Goal: Task Accomplishment & Management: Use online tool/utility

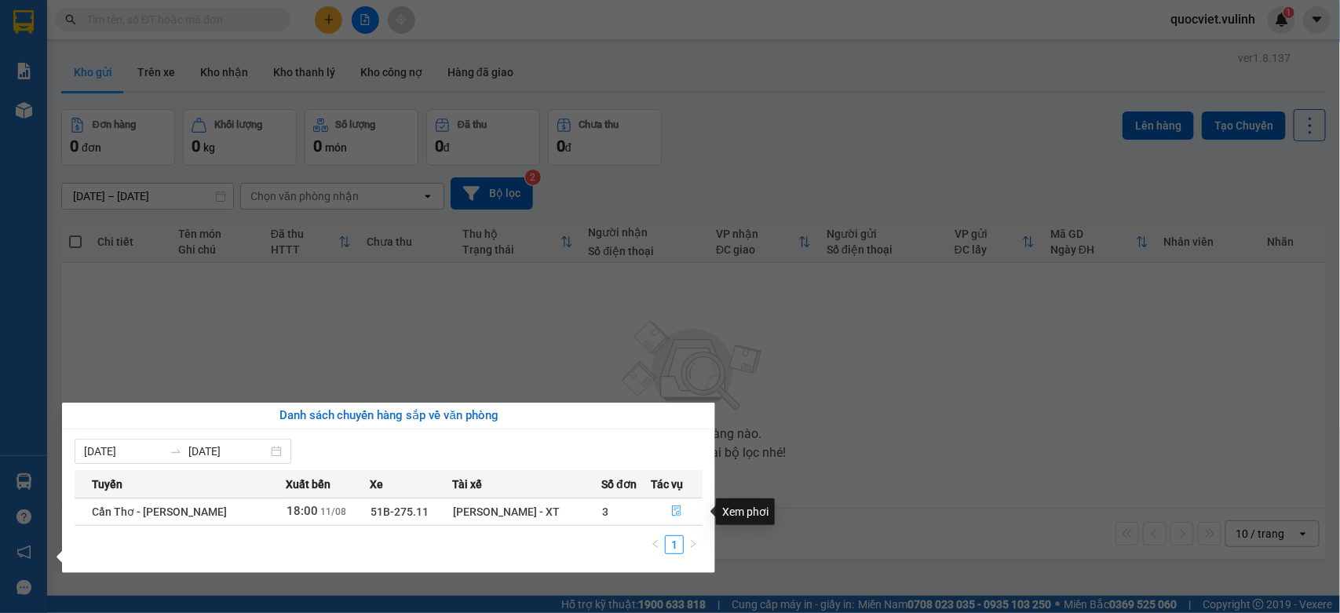
click at [670, 503] on button "button" at bounding box center [677, 511] width 50 height 25
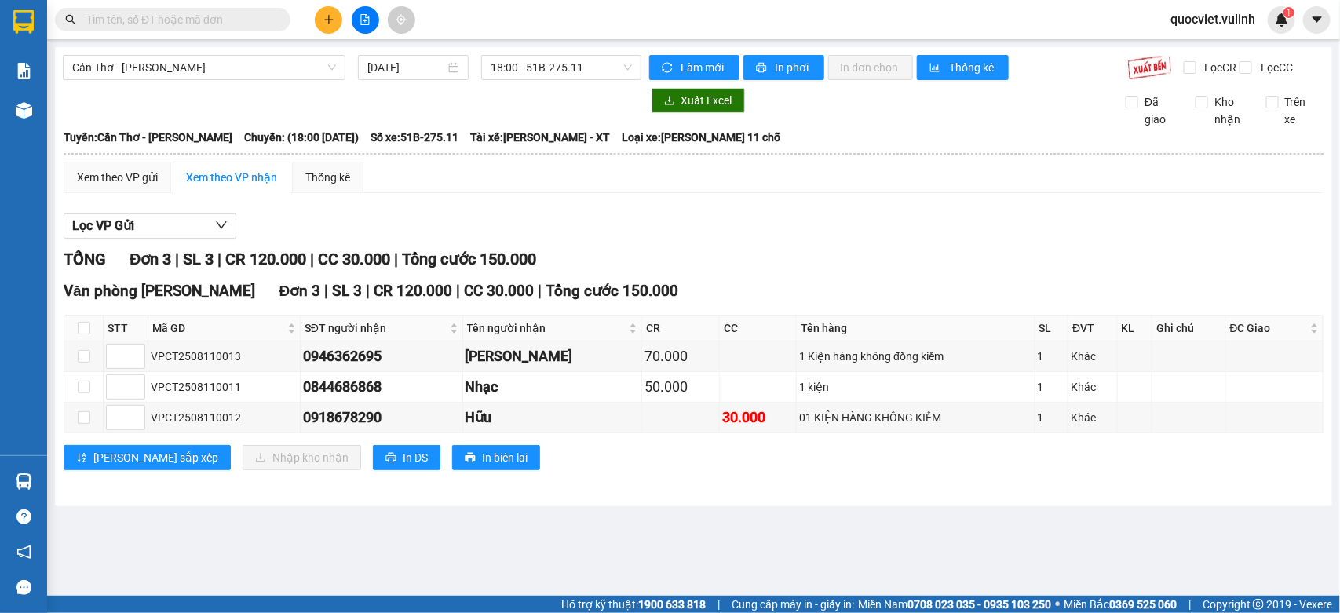
click at [90, 342] on th at bounding box center [83, 329] width 39 height 26
click at [93, 356] on td at bounding box center [83, 357] width 39 height 31
click at [87, 337] on label at bounding box center [84, 328] width 13 height 17
click at [87, 335] on input "checkbox" at bounding box center [84, 328] width 13 height 13
checkbox input "true"
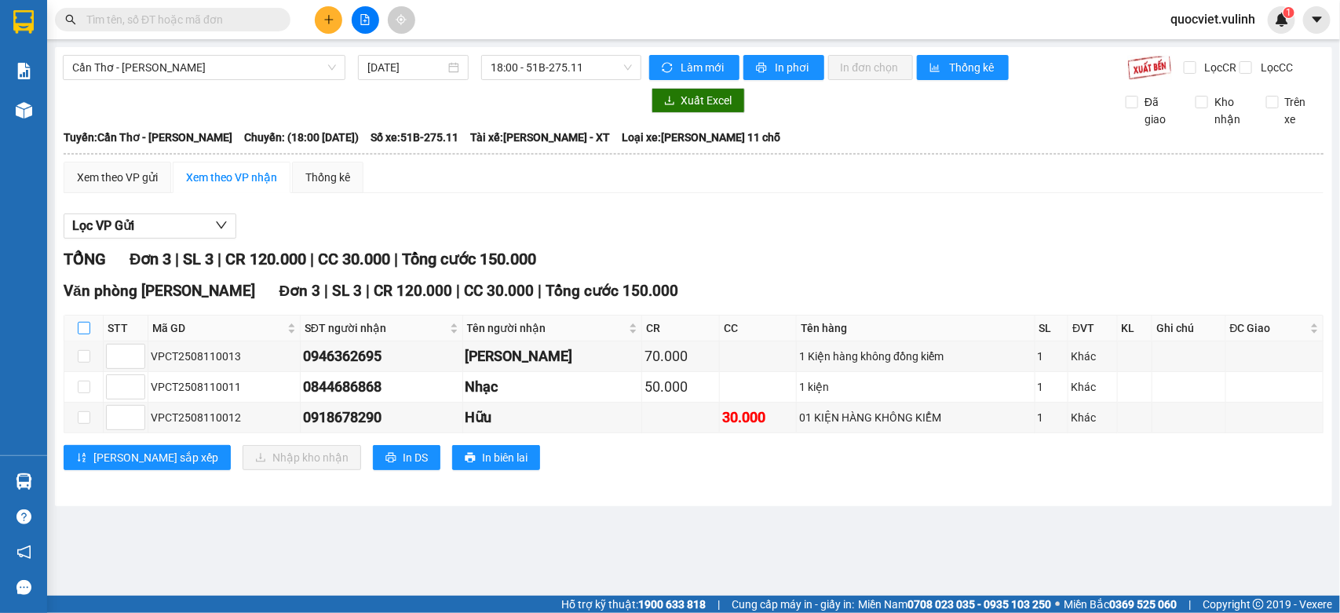
checkbox input "true"
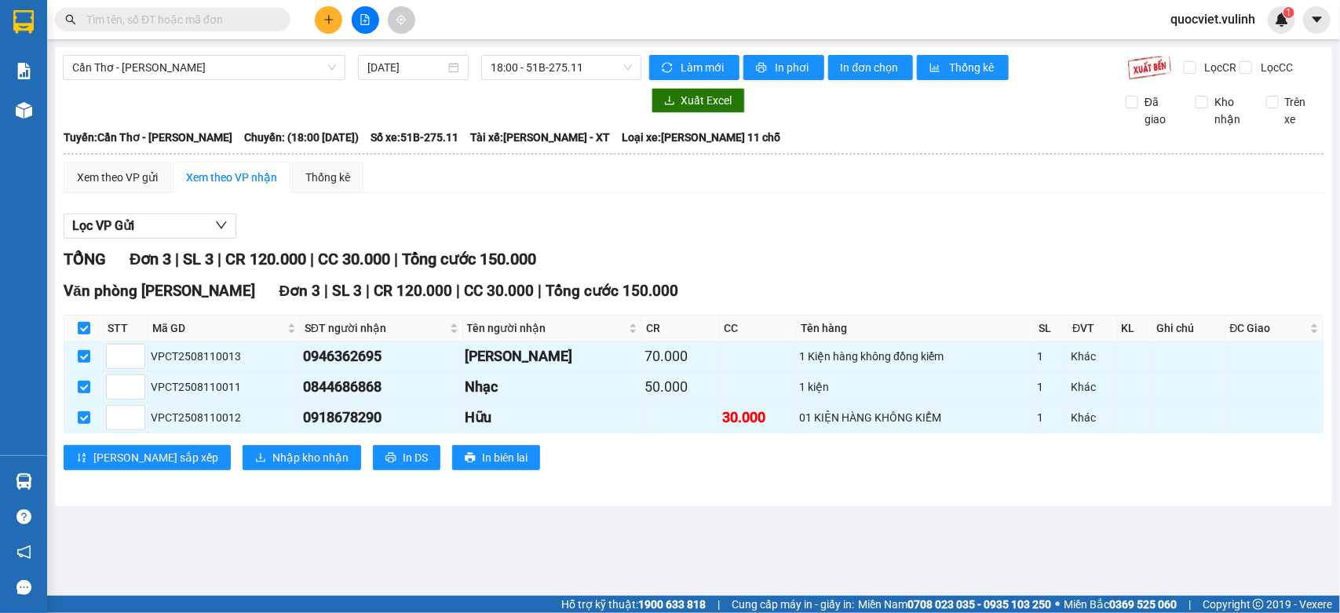
click at [209, 456] on div "Văn phòng [GEOGRAPHIC_DATA] 3 | SL 3 | CR 120.000 | CC 30.000 | Tổng cước 150.0…" at bounding box center [694, 381] width 1260 height 203
click at [272, 466] on span "Nhập kho nhận" at bounding box center [310, 457] width 76 height 17
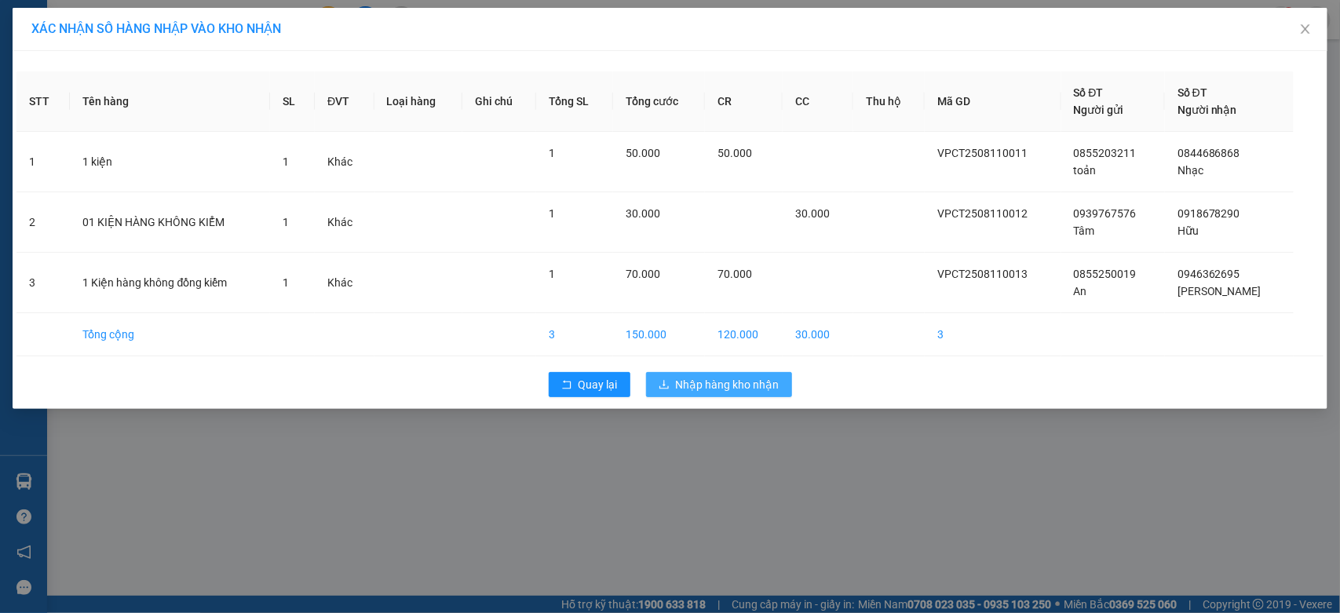
click at [755, 389] on span "Nhập hàng kho nhận" at bounding box center [728, 384] width 104 height 17
